Goal: Information Seeking & Learning: Learn about a topic

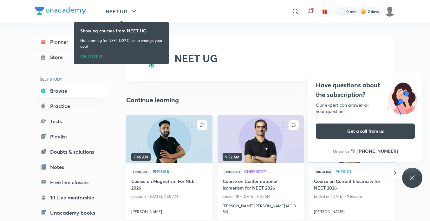
click at [61, 45] on link "Planner" at bounding box center [72, 42] width 74 height 13
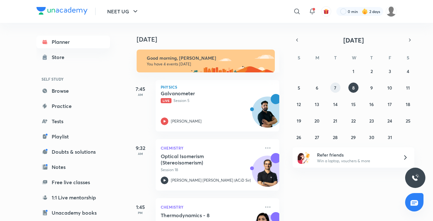
click at [331, 87] on button "7" at bounding box center [335, 87] width 10 height 10
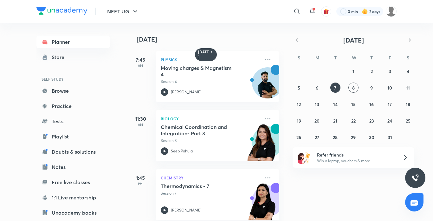
scroll to position [68, 0]
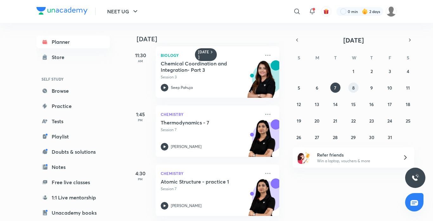
click at [355, 86] on button "8" at bounding box center [353, 87] width 10 height 10
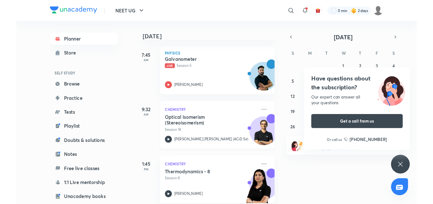
scroll to position [0, 0]
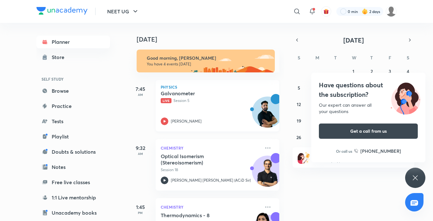
click at [164, 122] on icon at bounding box center [165, 121] width 2 height 2
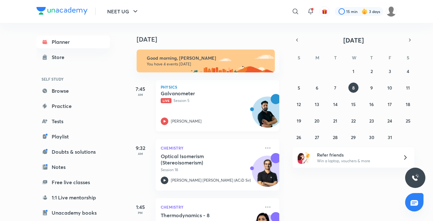
click at [167, 120] on icon at bounding box center [165, 121] width 8 height 8
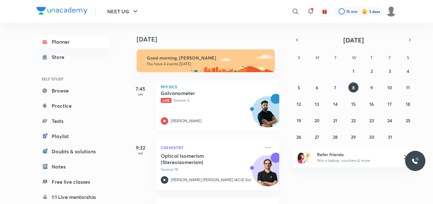
click at [163, 120] on icon at bounding box center [165, 121] width 8 height 8
click at [165, 122] on icon at bounding box center [165, 121] width 8 height 8
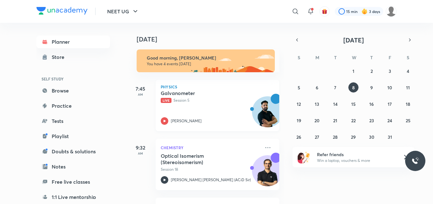
click at [165, 122] on icon at bounding box center [165, 121] width 8 height 8
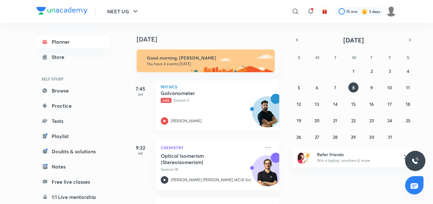
click at [165, 122] on icon at bounding box center [165, 121] width 8 height 8
click at [165, 121] on icon at bounding box center [165, 121] width 2 height 2
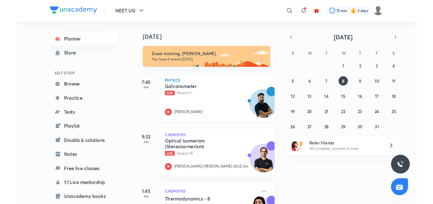
scroll to position [63, 0]
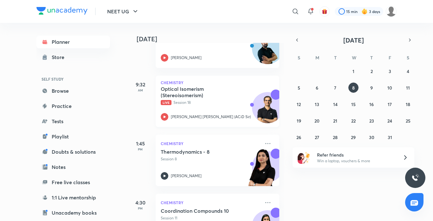
click at [165, 117] on icon at bounding box center [165, 116] width 2 height 2
click at [165, 107] on div "Optical Isomerism (Stereoisomerism) Live Session 18 Ajit Chandra Divedi (ACiD S…" at bounding box center [211, 103] width 100 height 35
click at [165, 100] on span "Live" at bounding box center [166, 102] width 11 height 5
